Goal: Information Seeking & Learning: Find specific fact

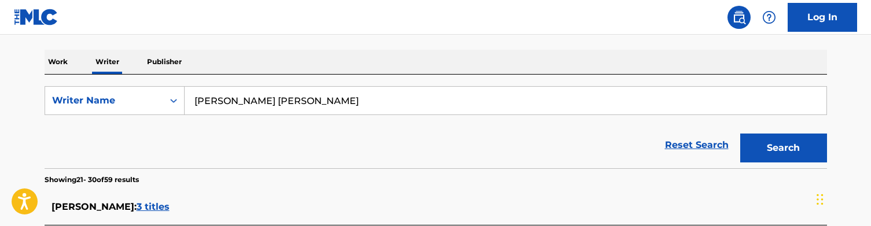
type input "[PERSON_NAME] [PERSON_NAME]"
click at [783, 148] on button "Search" at bounding box center [783, 148] width 87 height 29
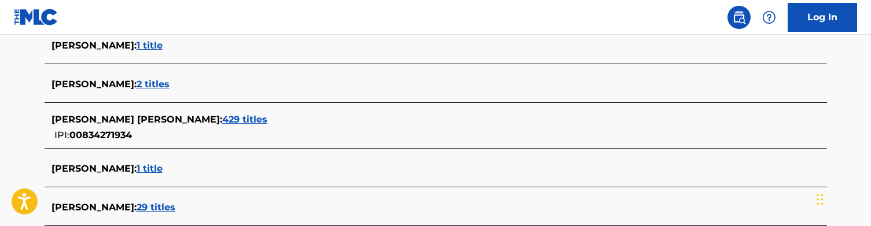
scroll to position [334, 0]
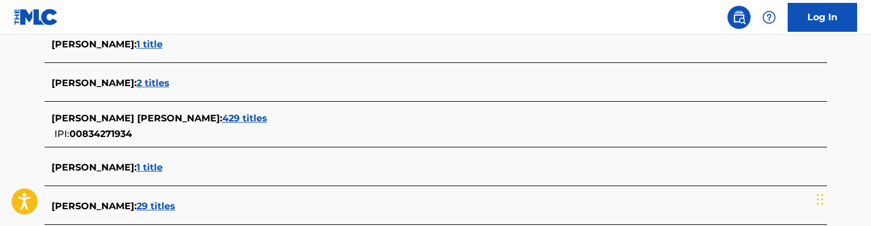
click at [222, 117] on span "429 titles" at bounding box center [244, 118] width 45 height 11
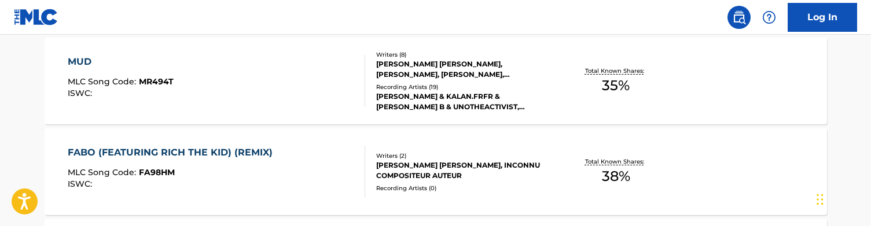
scroll to position [333, 0]
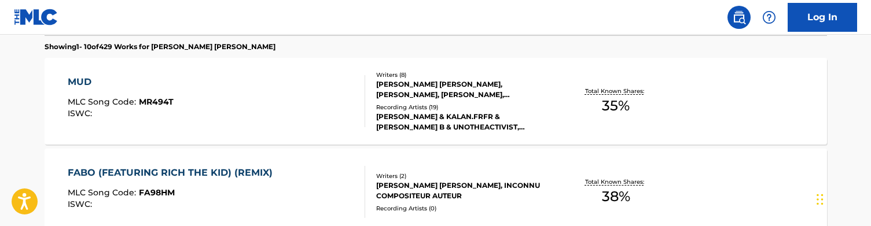
click at [296, 108] on div "MUD MLC Song Code : MR494T ISWC :" at bounding box center [216, 101] width 297 height 52
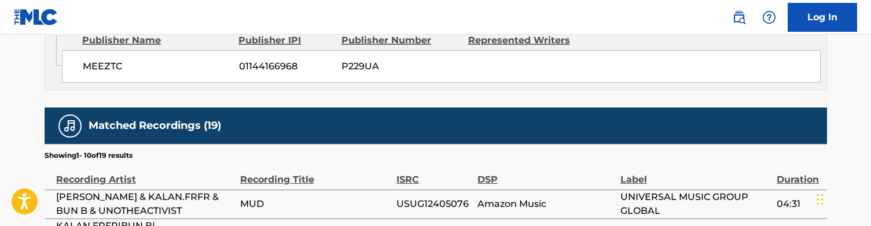
scroll to position [1436, 0]
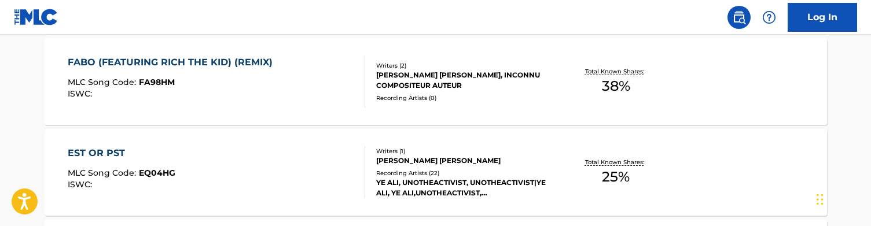
scroll to position [450, 0]
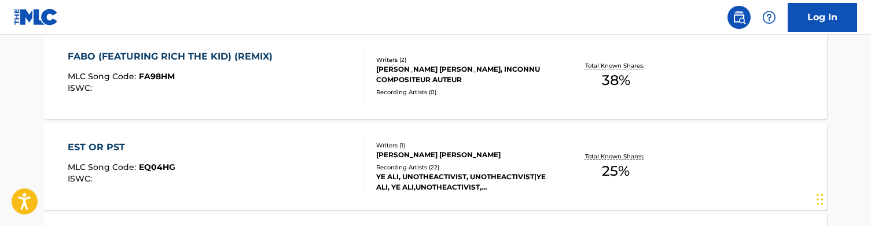
click at [201, 157] on div "EST OR PST MLC Song Code : EQ04HG ISWC :" at bounding box center [216, 167] width 297 height 52
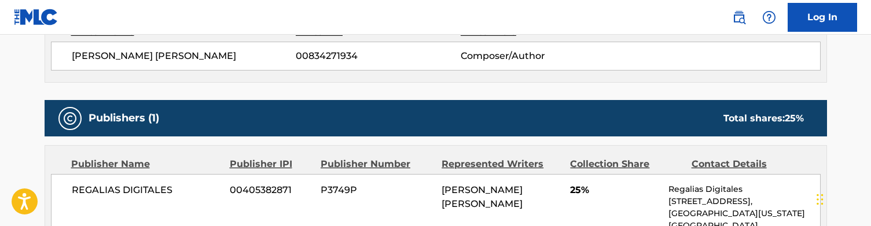
scroll to position [451, 0]
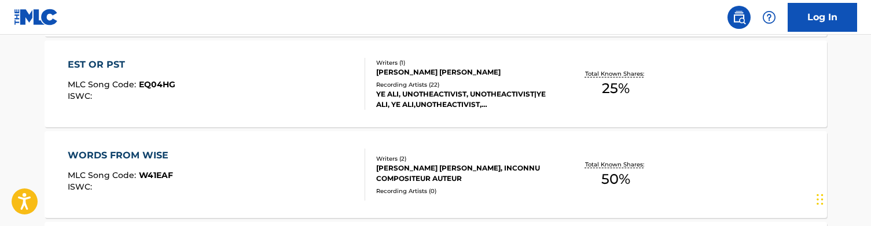
scroll to position [539, 0]
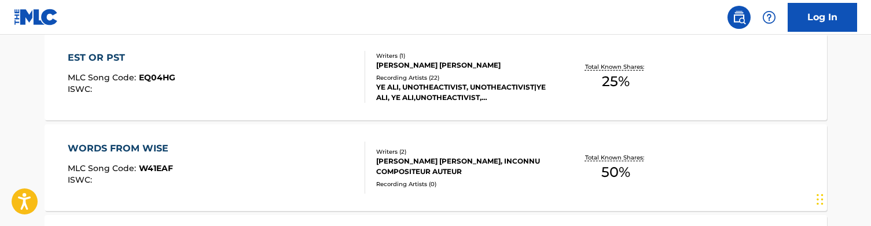
click at [226, 146] on div "WORDS FROM WISE MLC Song Code : W41EAF ISWC :" at bounding box center [216, 168] width 297 height 52
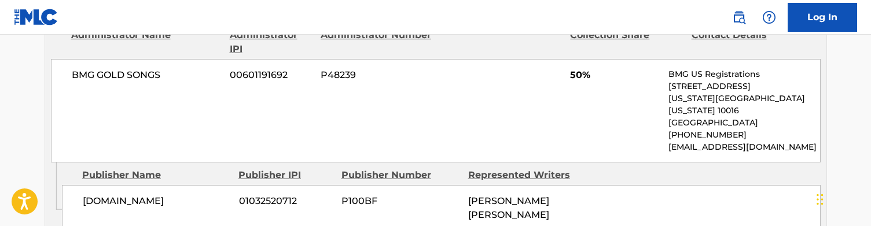
scroll to position [572, 0]
